Goal: Task Accomplishment & Management: Manage account settings

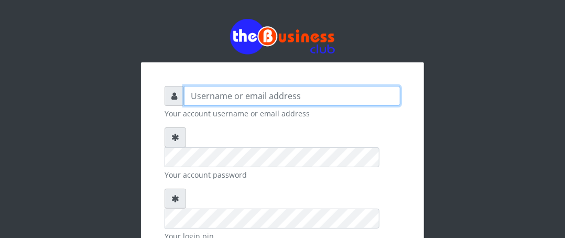
type input "Boboyen"
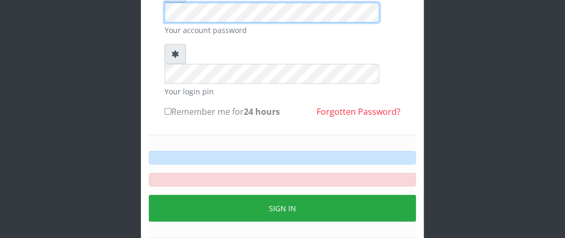
scroll to position [157, 0]
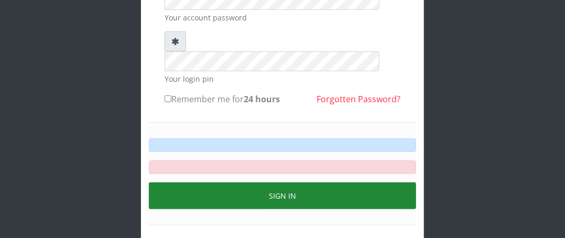
click at [254, 182] on button "Sign in" at bounding box center [282, 195] width 267 height 27
click at [290, 182] on button "Sign in" at bounding box center [282, 195] width 267 height 27
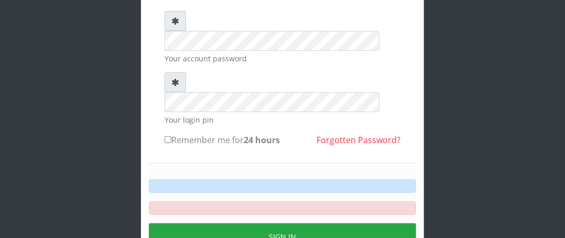
scroll to position [105, 0]
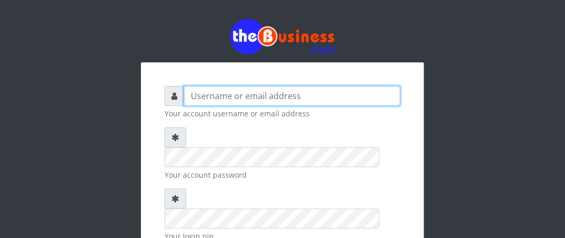
click at [239, 96] on input "text" at bounding box center [292, 96] width 216 height 20
type input "Boboyen"
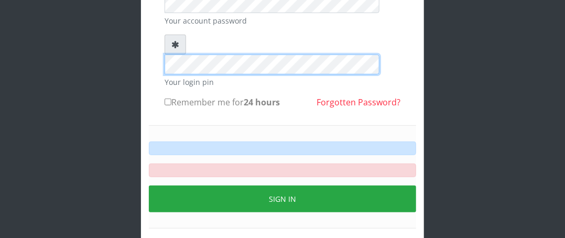
scroll to position [166, 0]
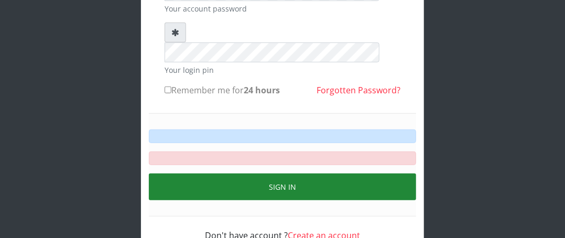
click at [240, 173] on button "Sign in" at bounding box center [282, 186] width 267 height 27
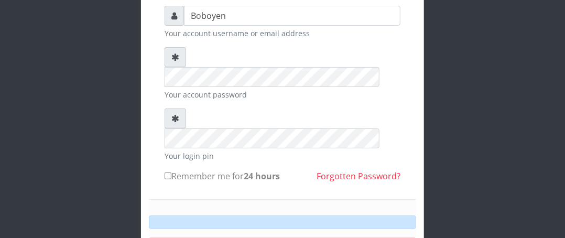
scroll to position [105, 0]
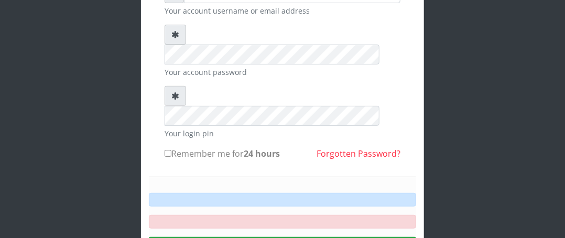
scroll to position [166, 0]
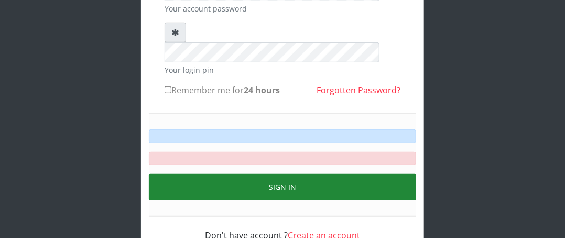
click at [282, 173] on button "Sign in" at bounding box center [282, 186] width 267 height 27
click at [248, 173] on button "Sign in" at bounding box center [282, 186] width 267 height 27
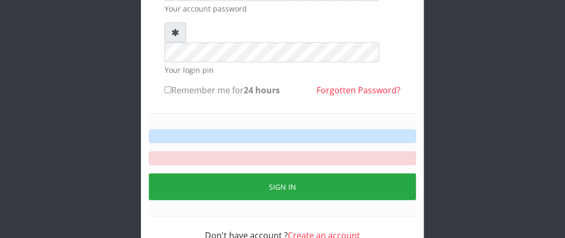
scroll to position [114, 0]
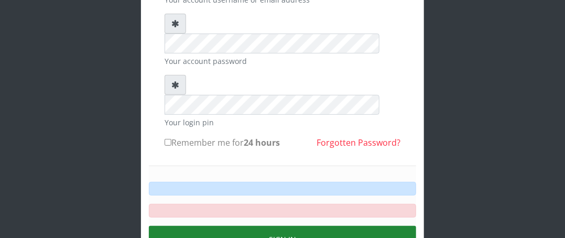
click at [294, 226] on button "Sign in" at bounding box center [282, 239] width 267 height 27
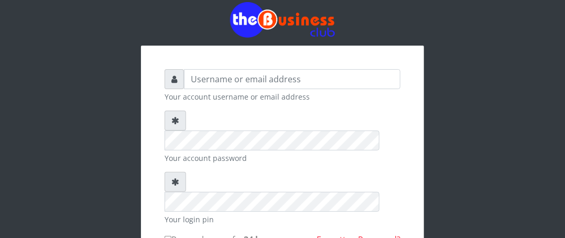
scroll to position [9, 0]
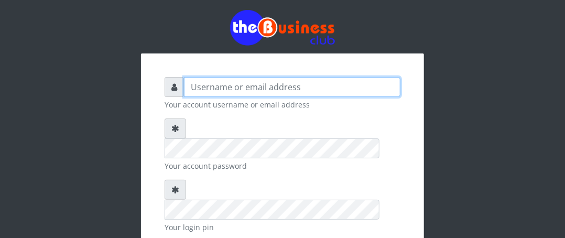
type input "Boboyen"
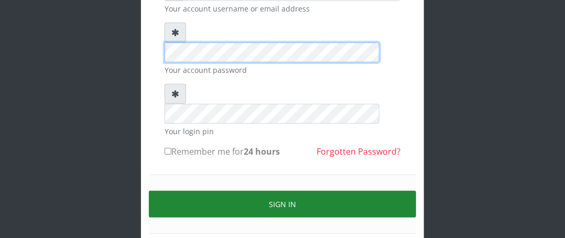
scroll to position [123, 0]
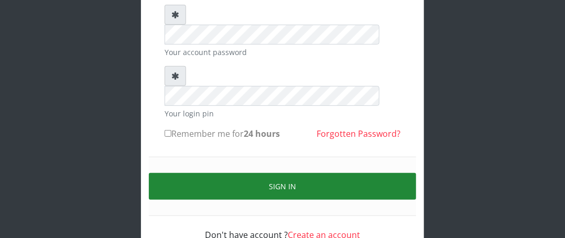
click at [268, 173] on button "Sign in" at bounding box center [282, 186] width 267 height 27
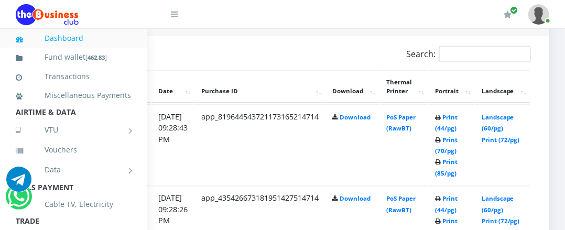
scroll to position [539, 212]
